Goal: Navigation & Orientation: Find specific page/section

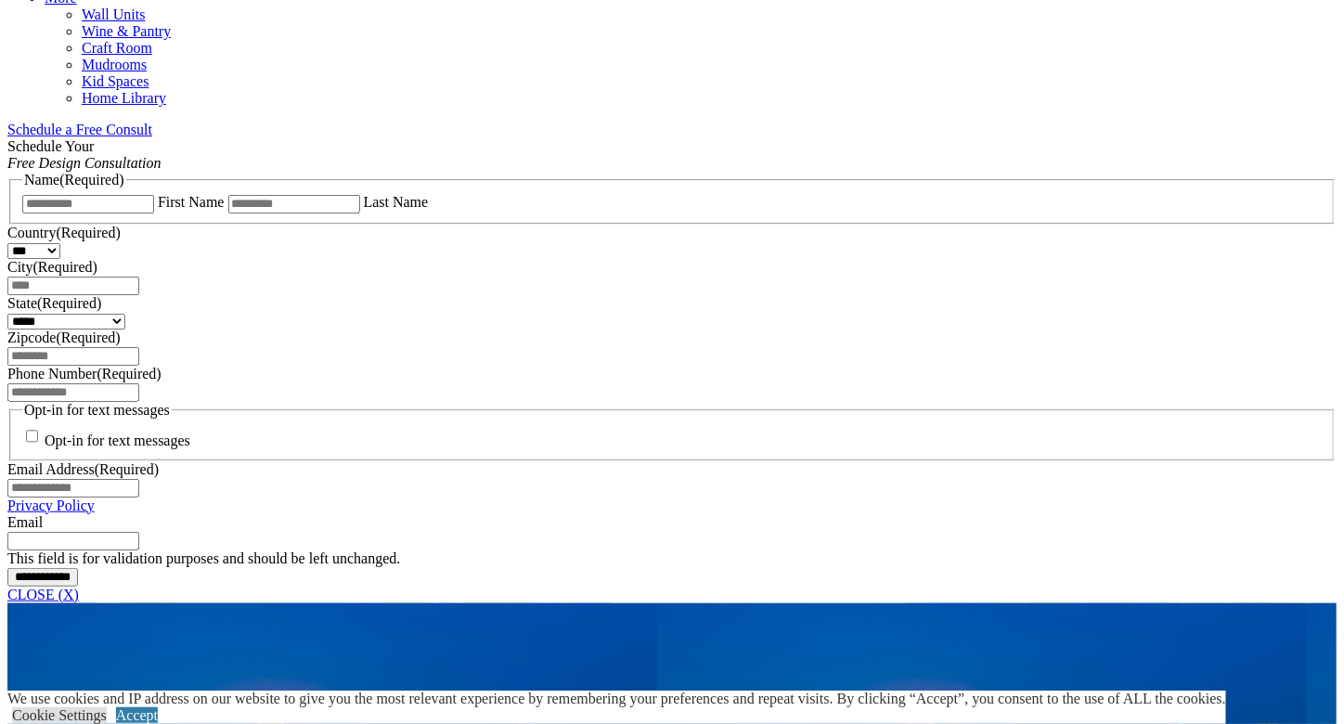
scroll to position [993, 0]
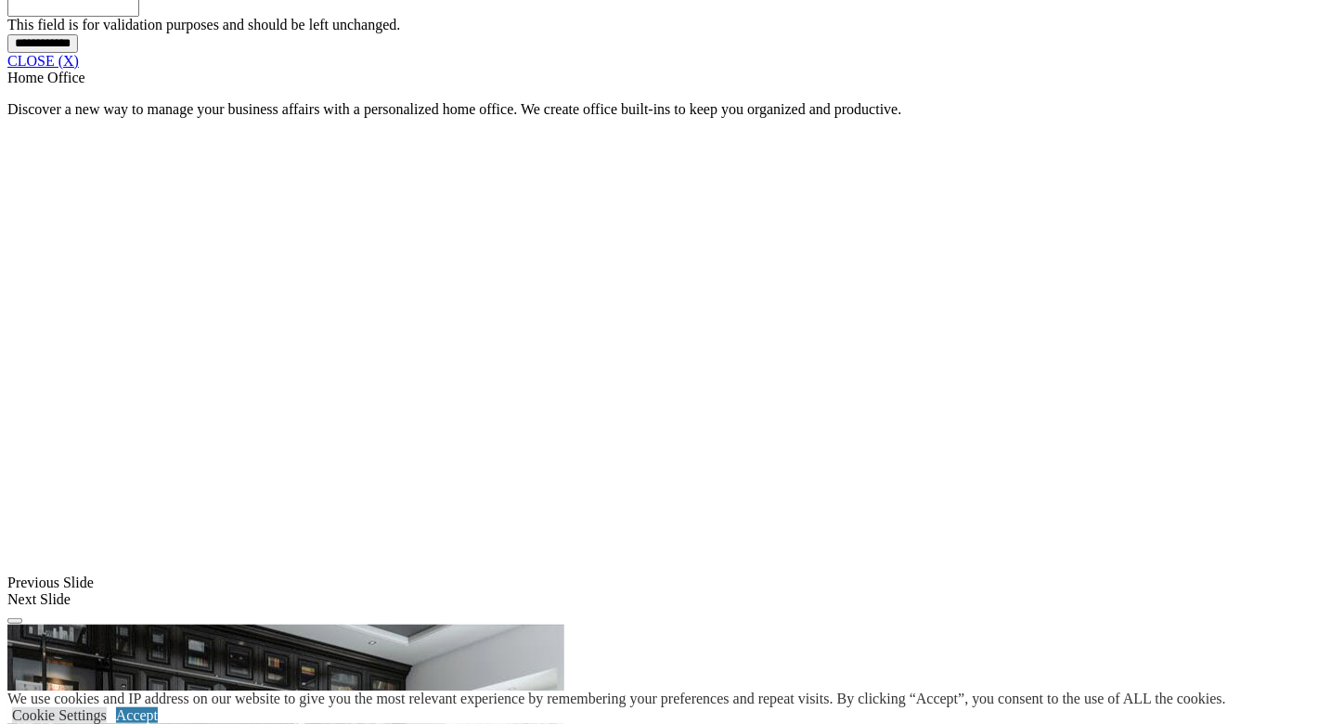
scroll to position [1843, 0]
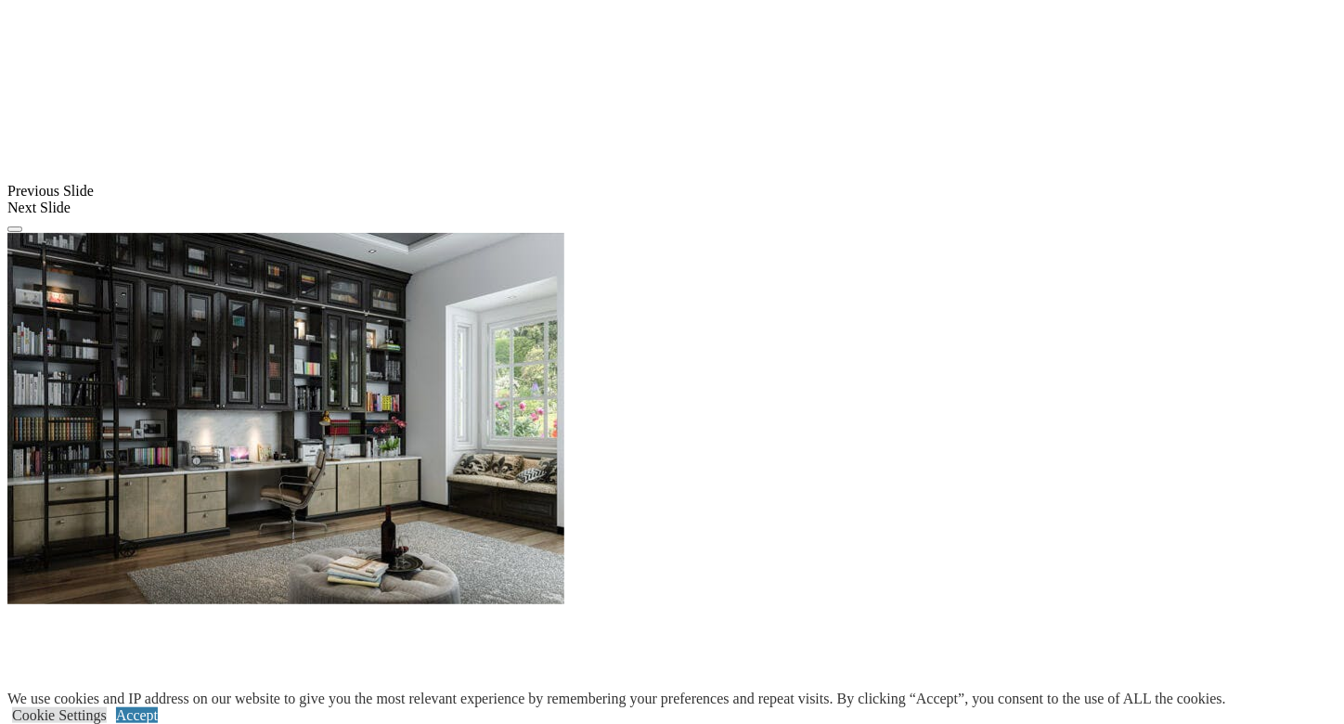
scroll to position [2051, 0]
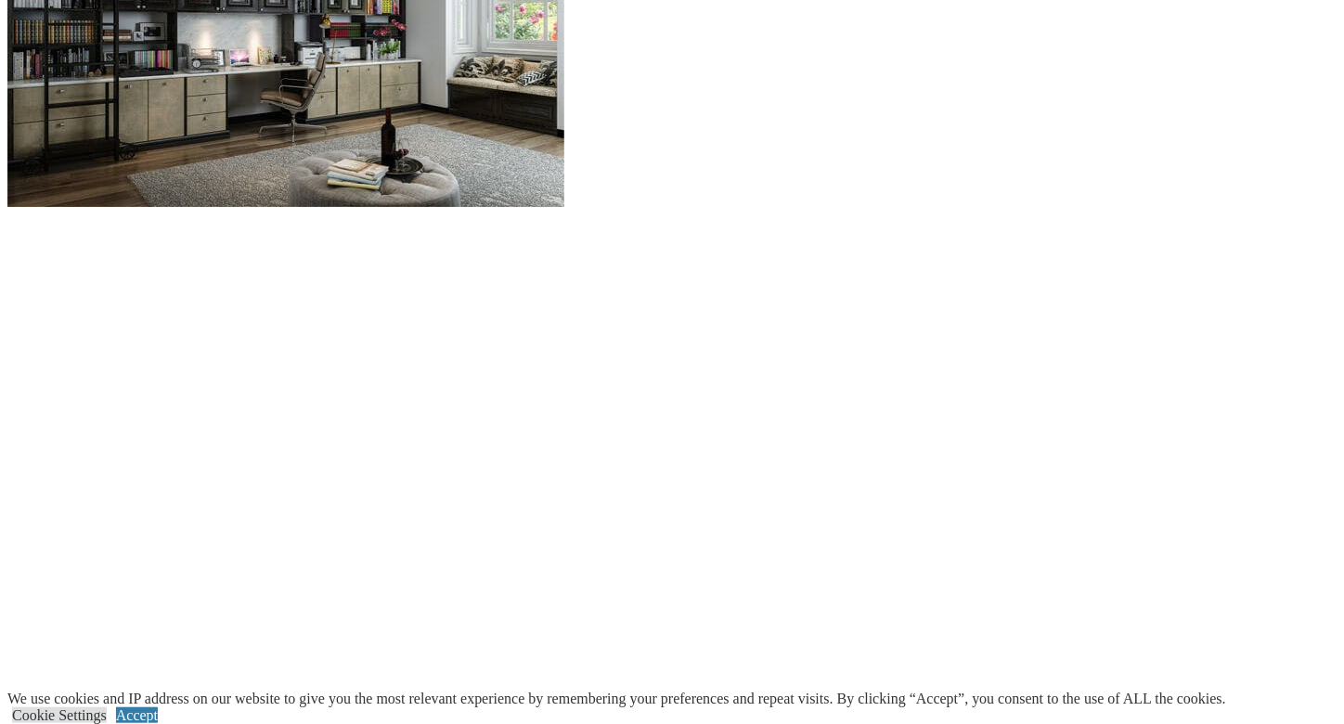
scroll to position [2449, 0]
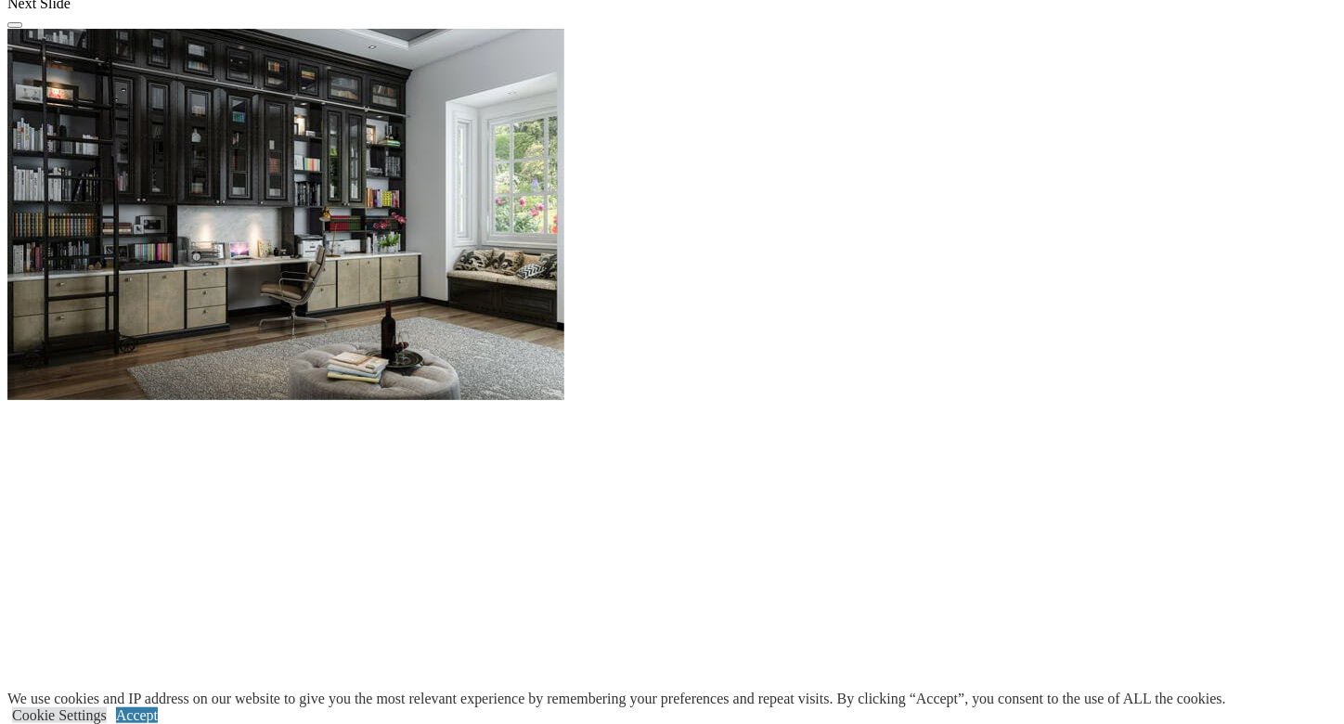
scroll to position [2246, 0]
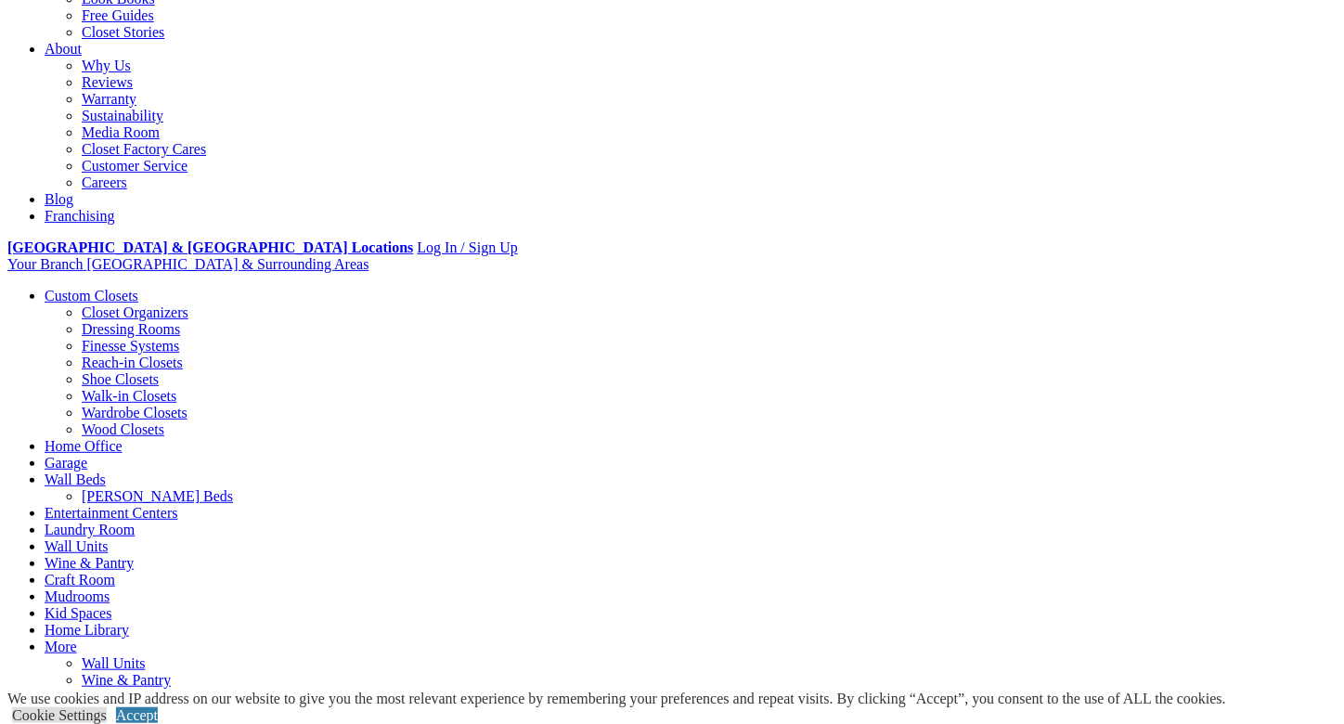
scroll to position [477, 0]
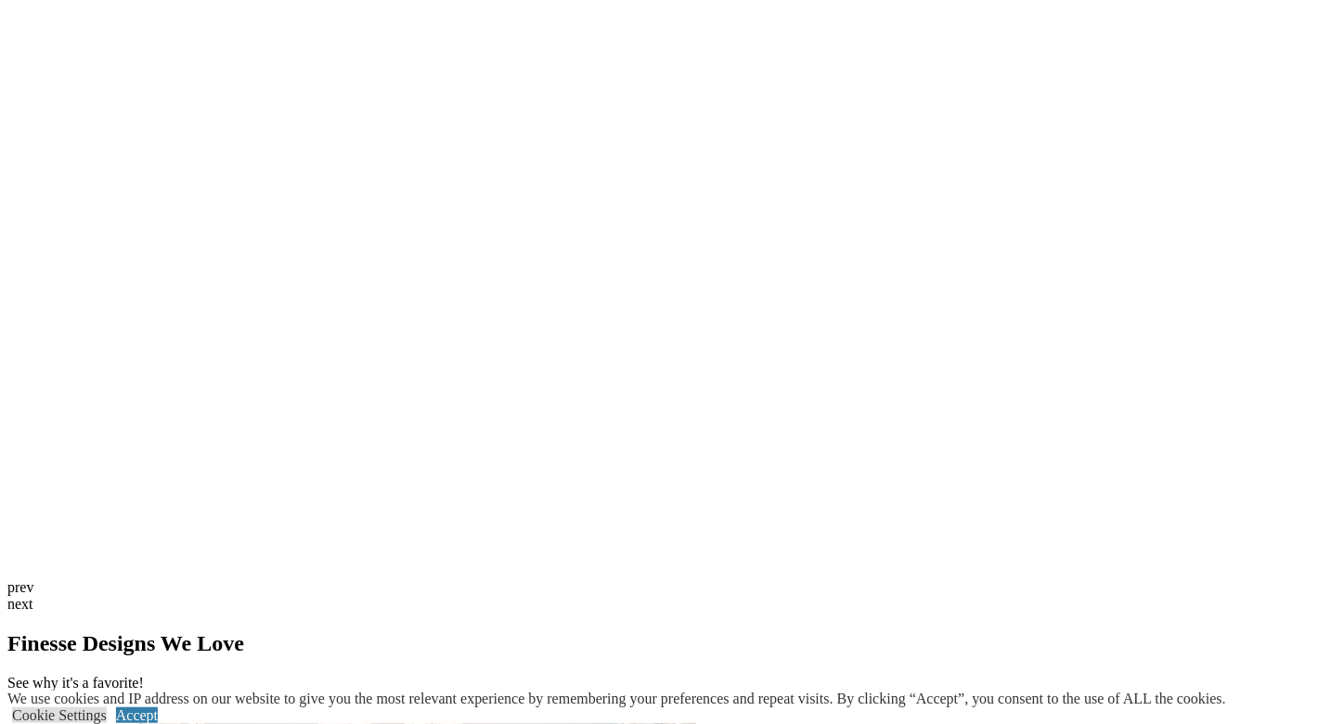
scroll to position [4051, 0]
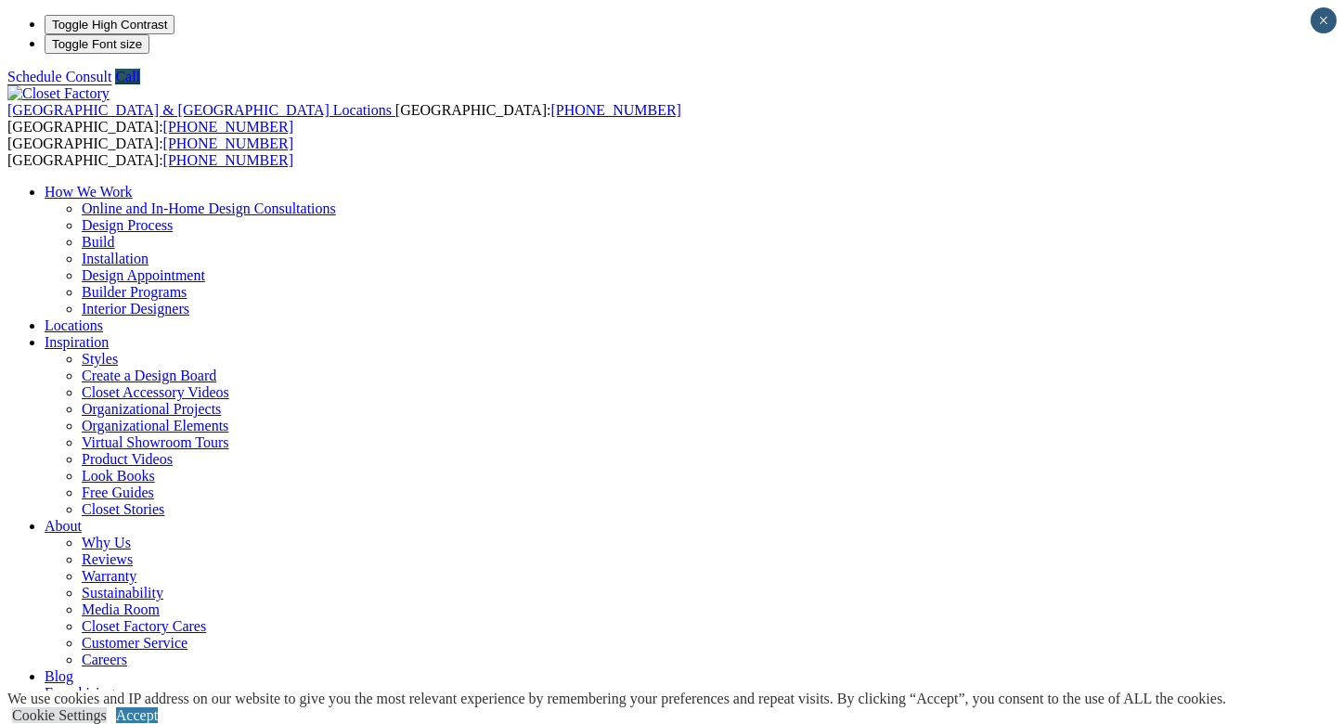
scroll to position [3455, 0]
